Goal: Transaction & Acquisition: Purchase product/service

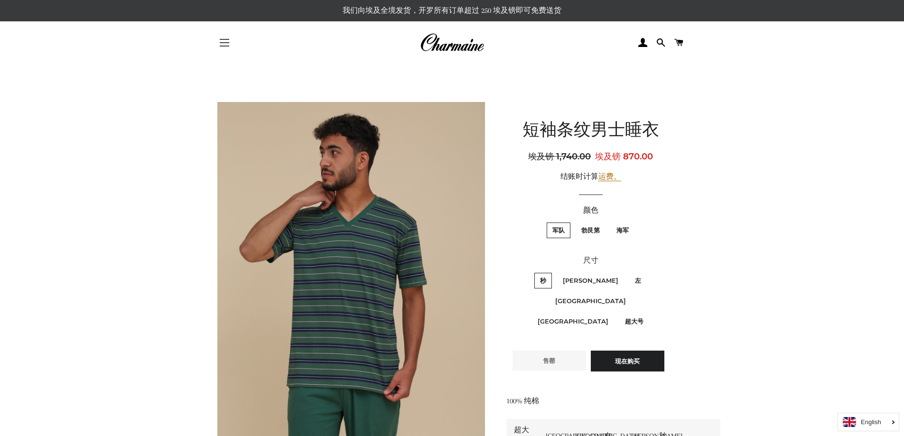
click at [224, 42] on span "button" at bounding box center [224, 42] width 9 height 1
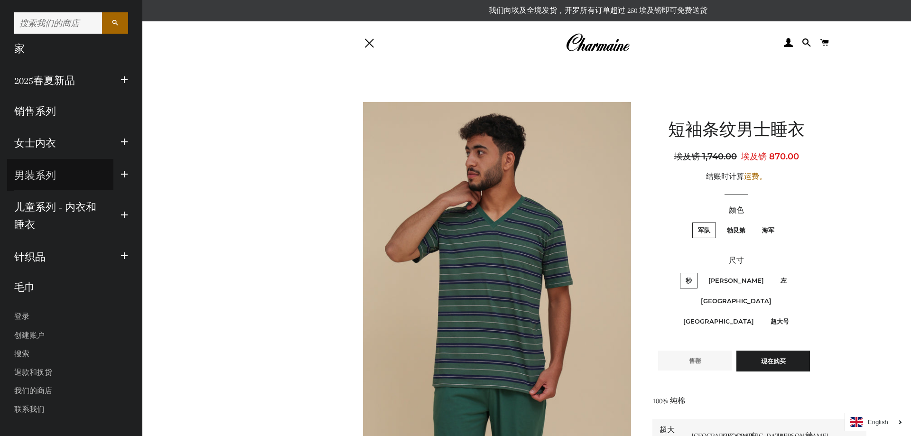
click at [28, 173] on font "男装系列" at bounding box center [35, 175] width 42 height 11
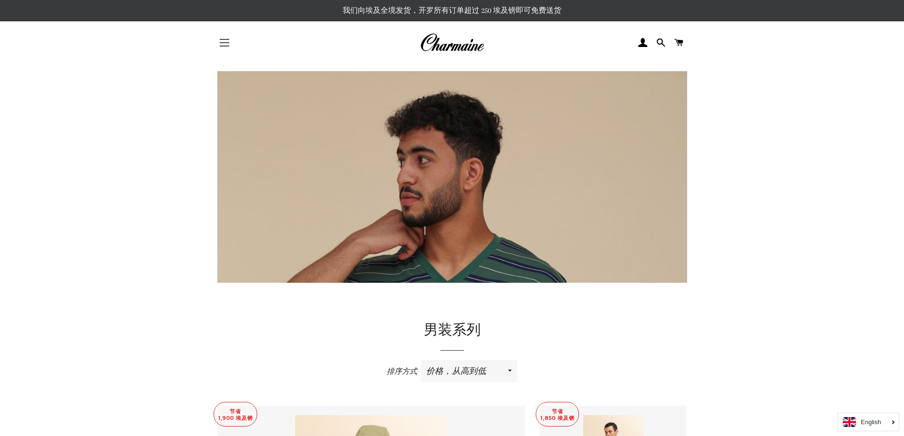
click at [225, 43] on span "button" at bounding box center [224, 42] width 9 height 1
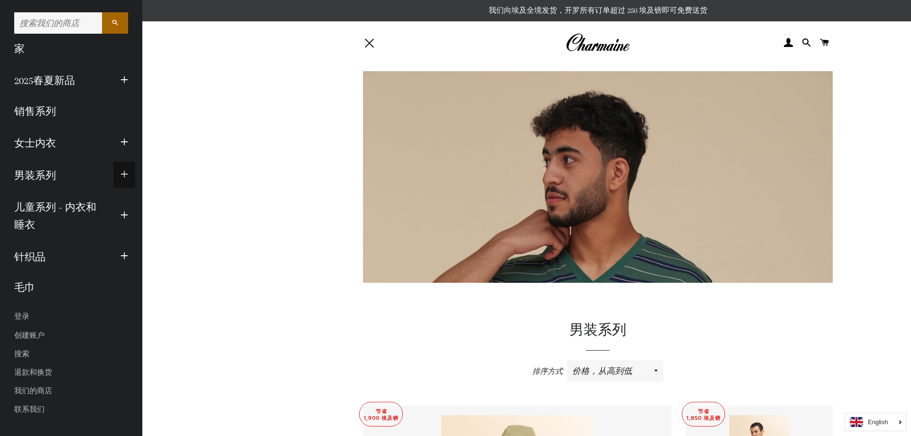
click at [125, 174] on span "button" at bounding box center [125, 175] width 8 height 12
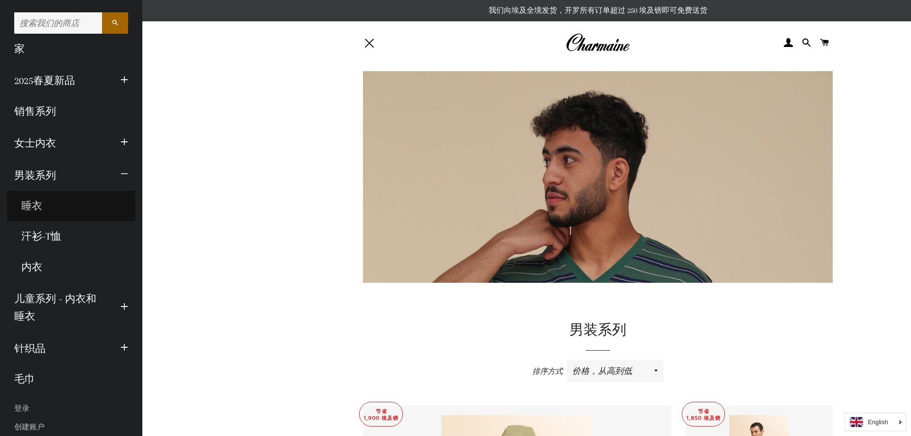
click at [32, 205] on font "睡衣" at bounding box center [31, 205] width 21 height 11
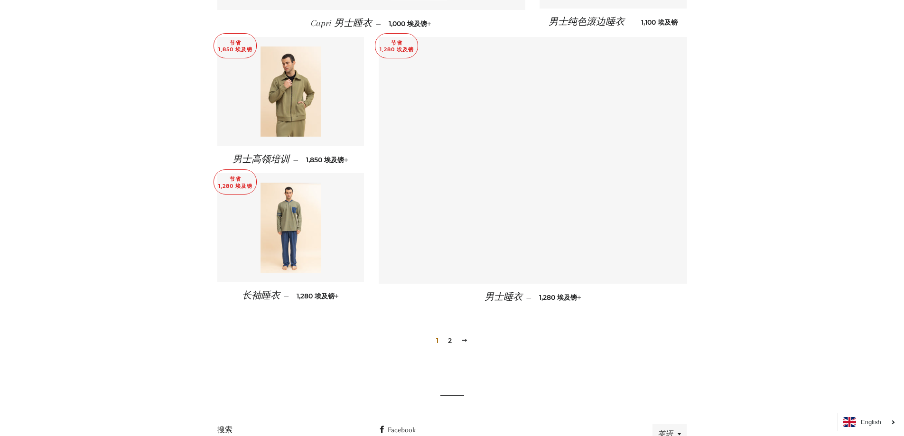
scroll to position [1035, 0]
